Goal: Information Seeking & Learning: Learn about a topic

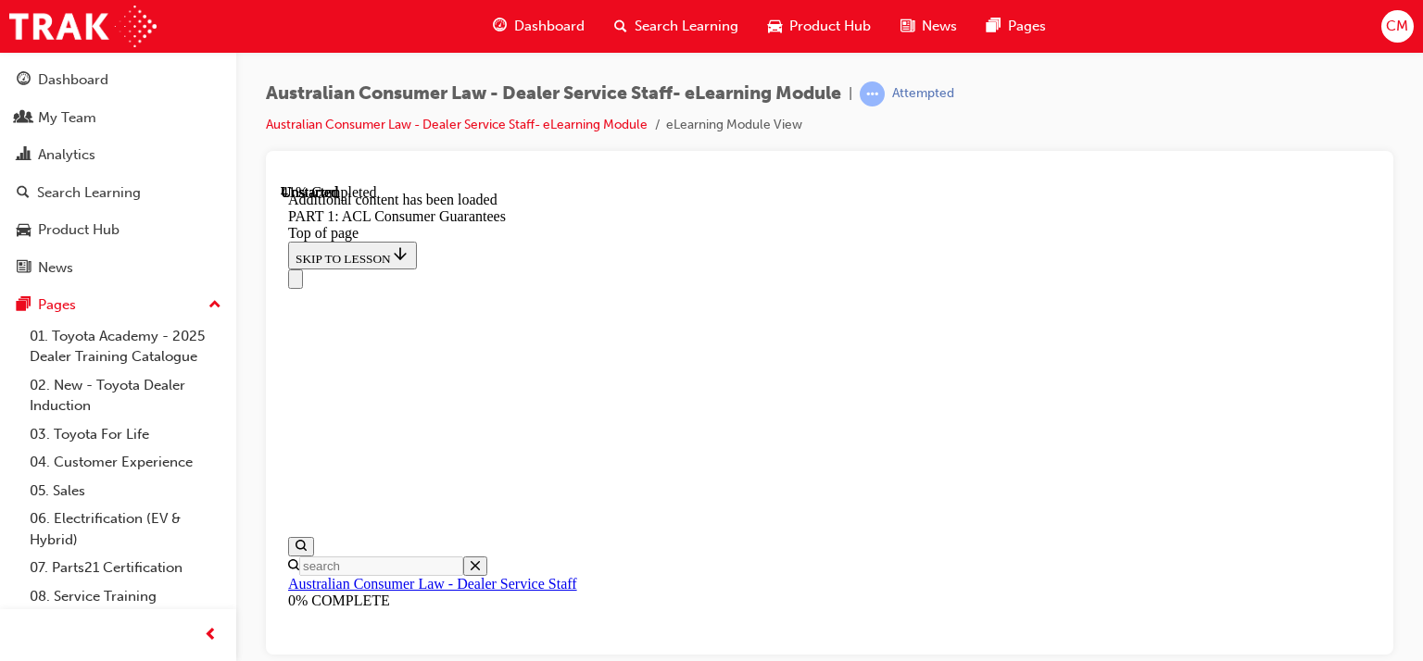
scroll to position [7519, 0]
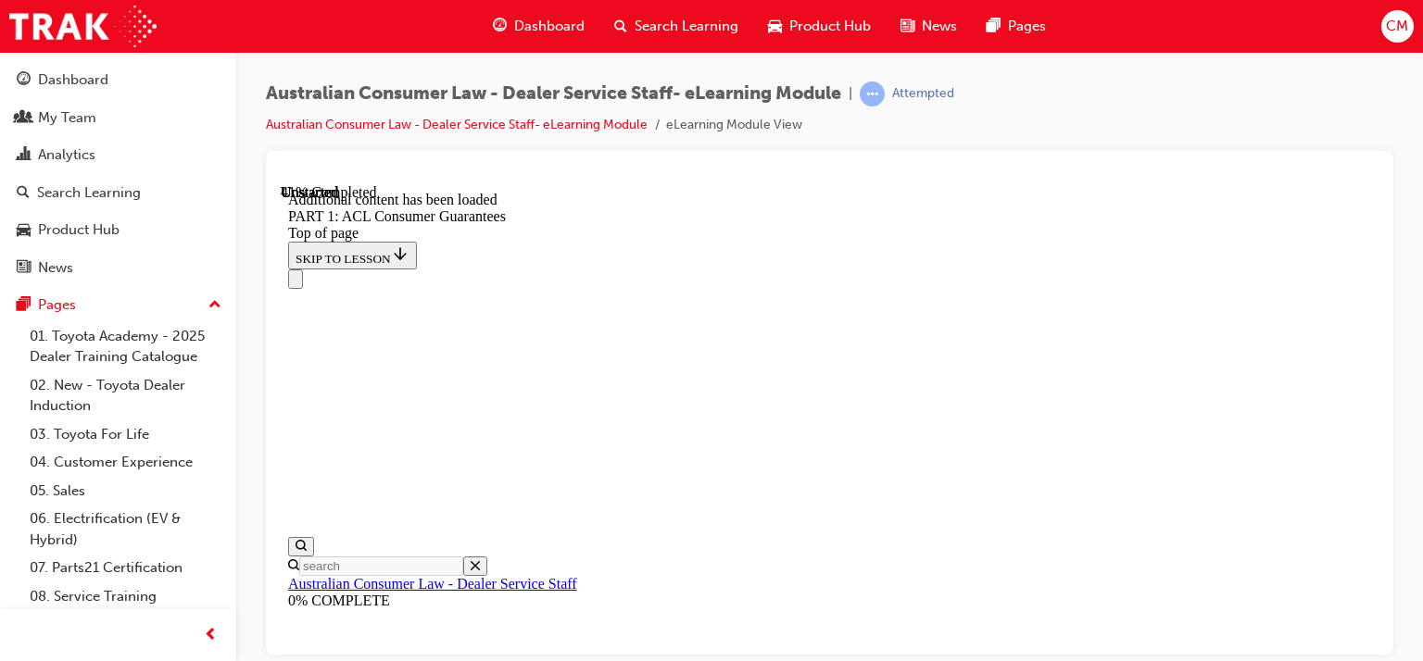
click at [295, 282] on icon "Close navigation menu" at bounding box center [295, 282] width 0 height 0
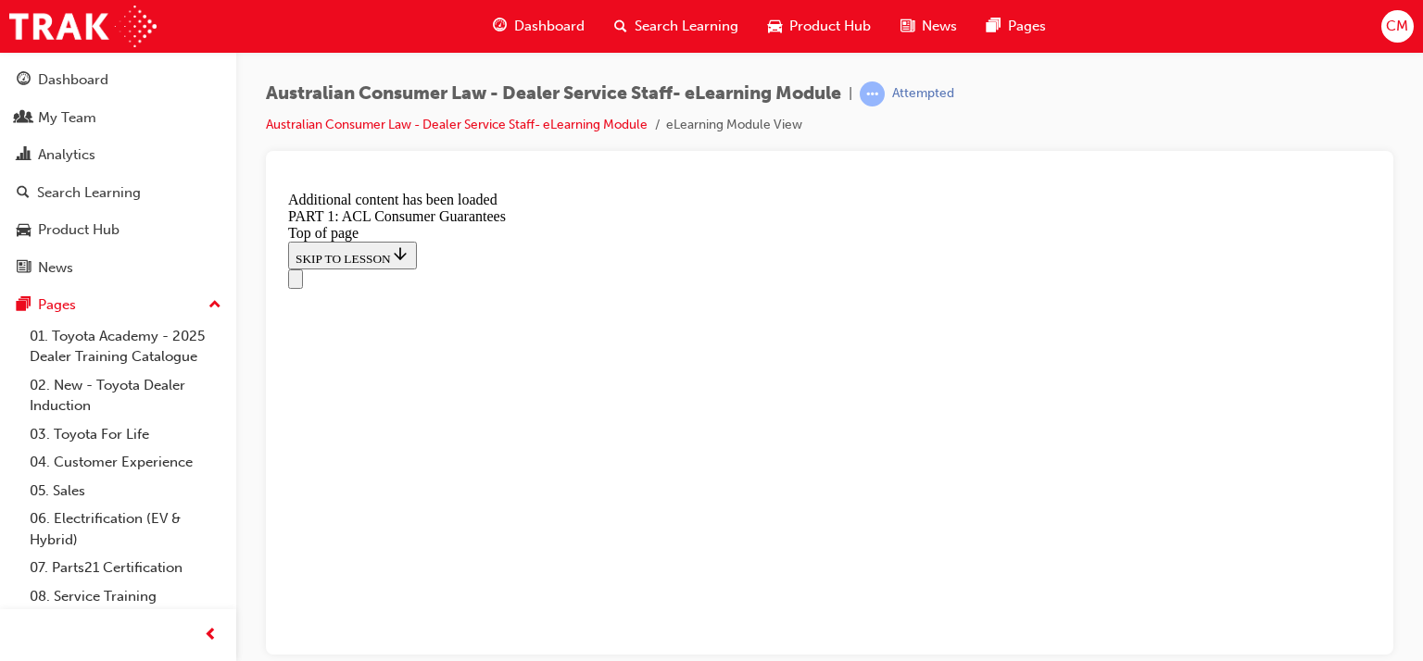
scroll to position [6967, 0]
click at [295, 282] on icon "Open navigation menu" at bounding box center [295, 282] width 0 height 0
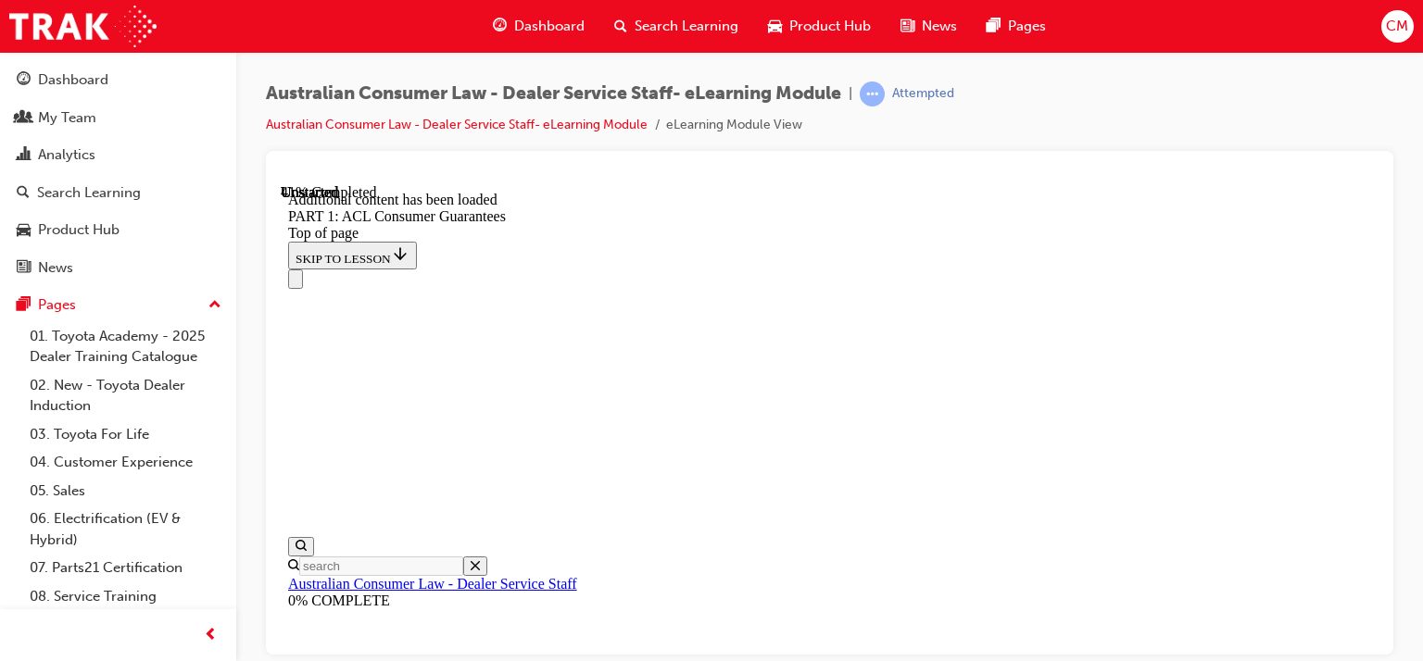
scroll to position [7746, 0]
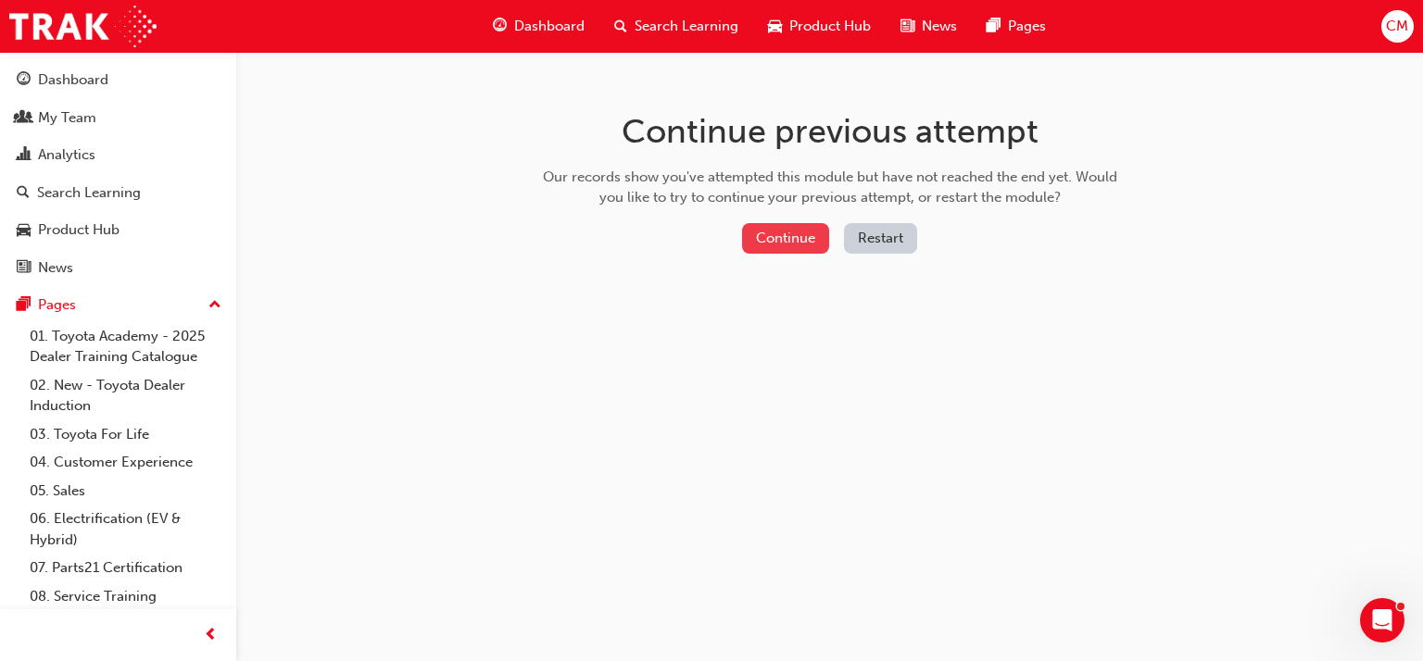
click at [764, 234] on button "Continue" at bounding box center [785, 238] width 87 height 31
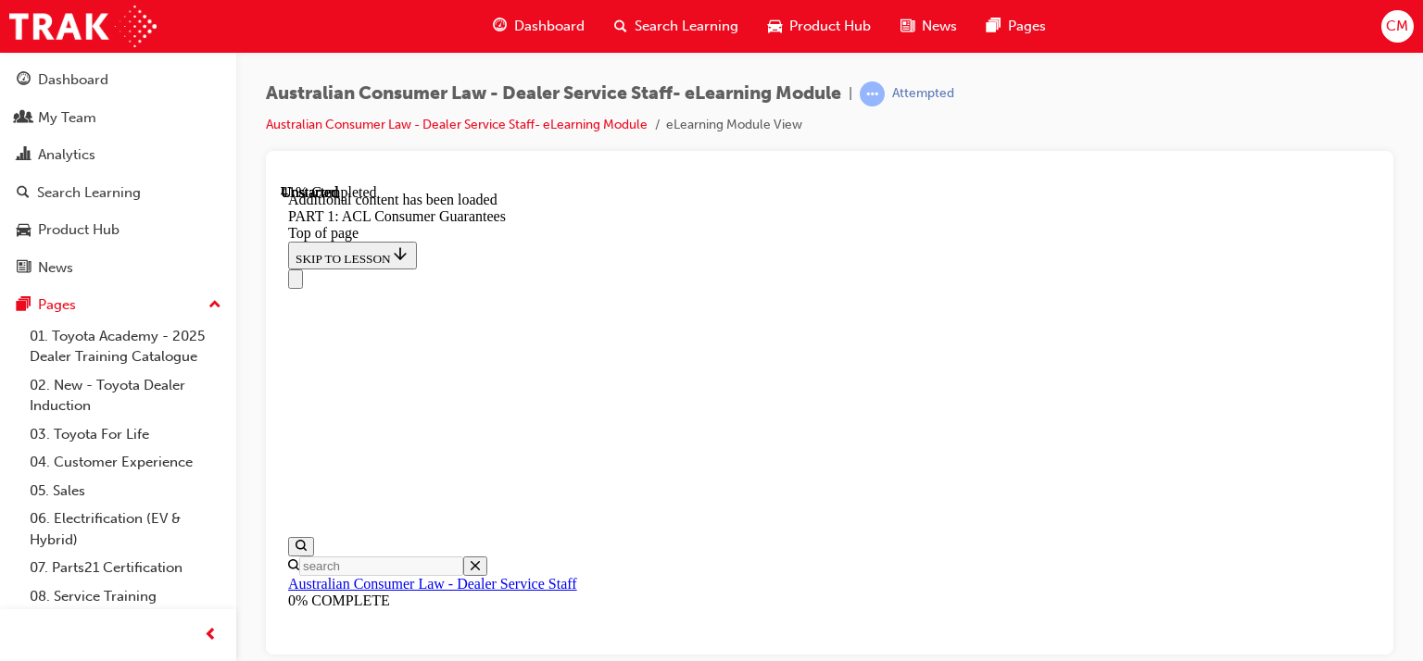
scroll to position [3114, 0]
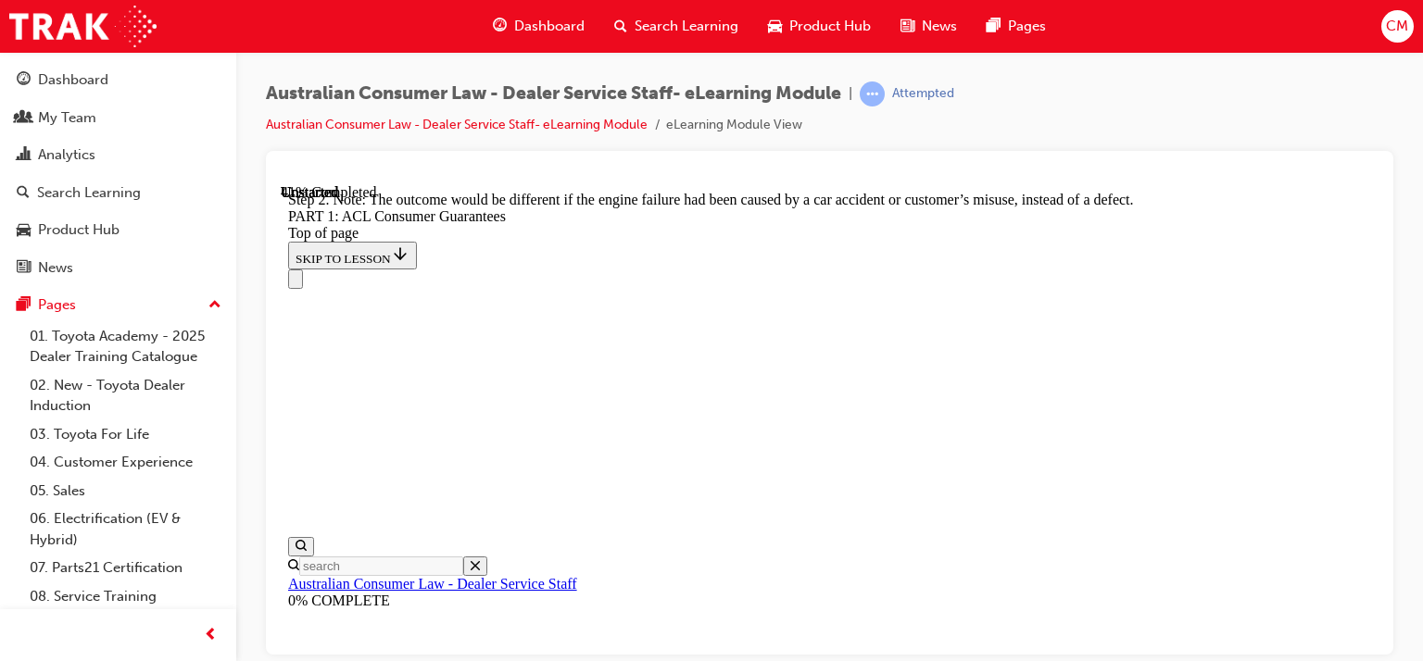
scroll to position [4934, 0]
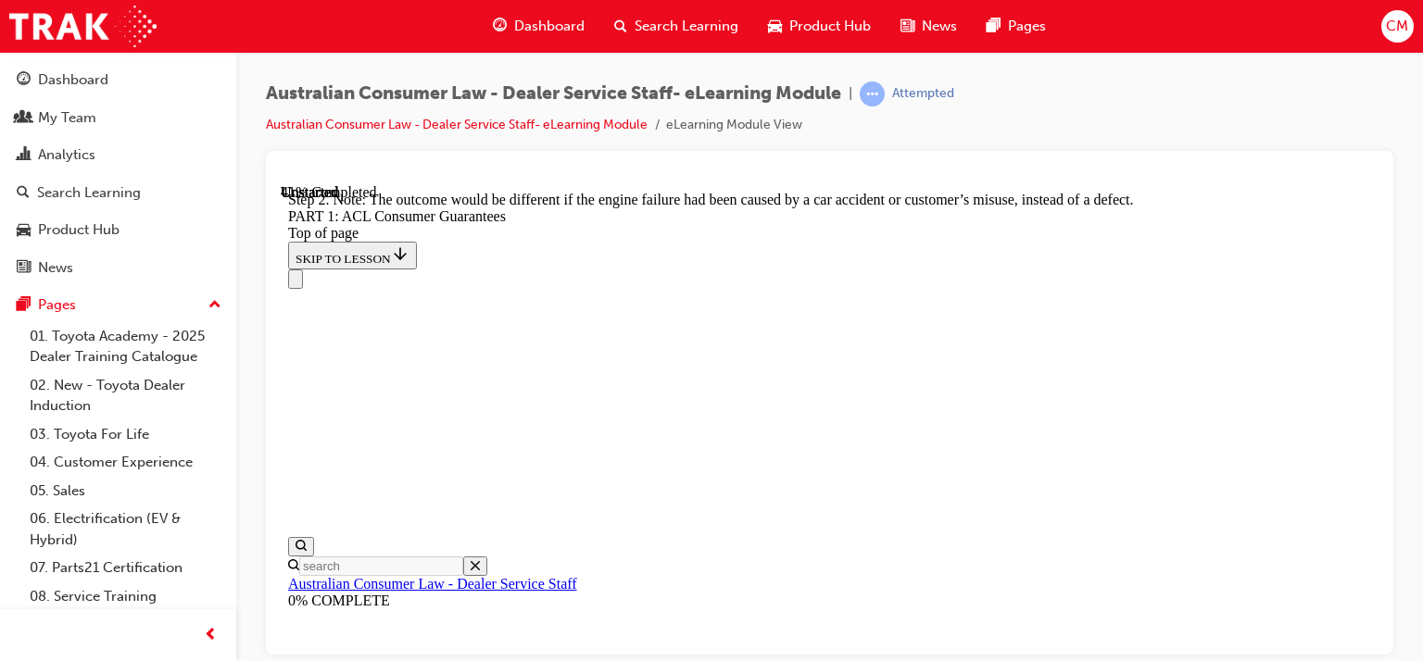
scroll to position [7712, 0]
